Goal: Task Accomplishment & Management: Manage account settings

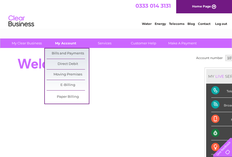
click at [63, 44] on link "My Account" at bounding box center [66, 42] width 42 height 9
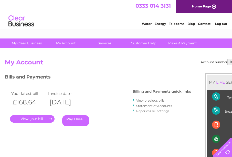
click at [39, 119] on link "." at bounding box center [32, 118] width 45 height 7
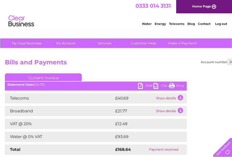
click at [139, 86] on link "PDF" at bounding box center [145, 86] width 15 height 7
